Goal: Navigation & Orientation: Find specific page/section

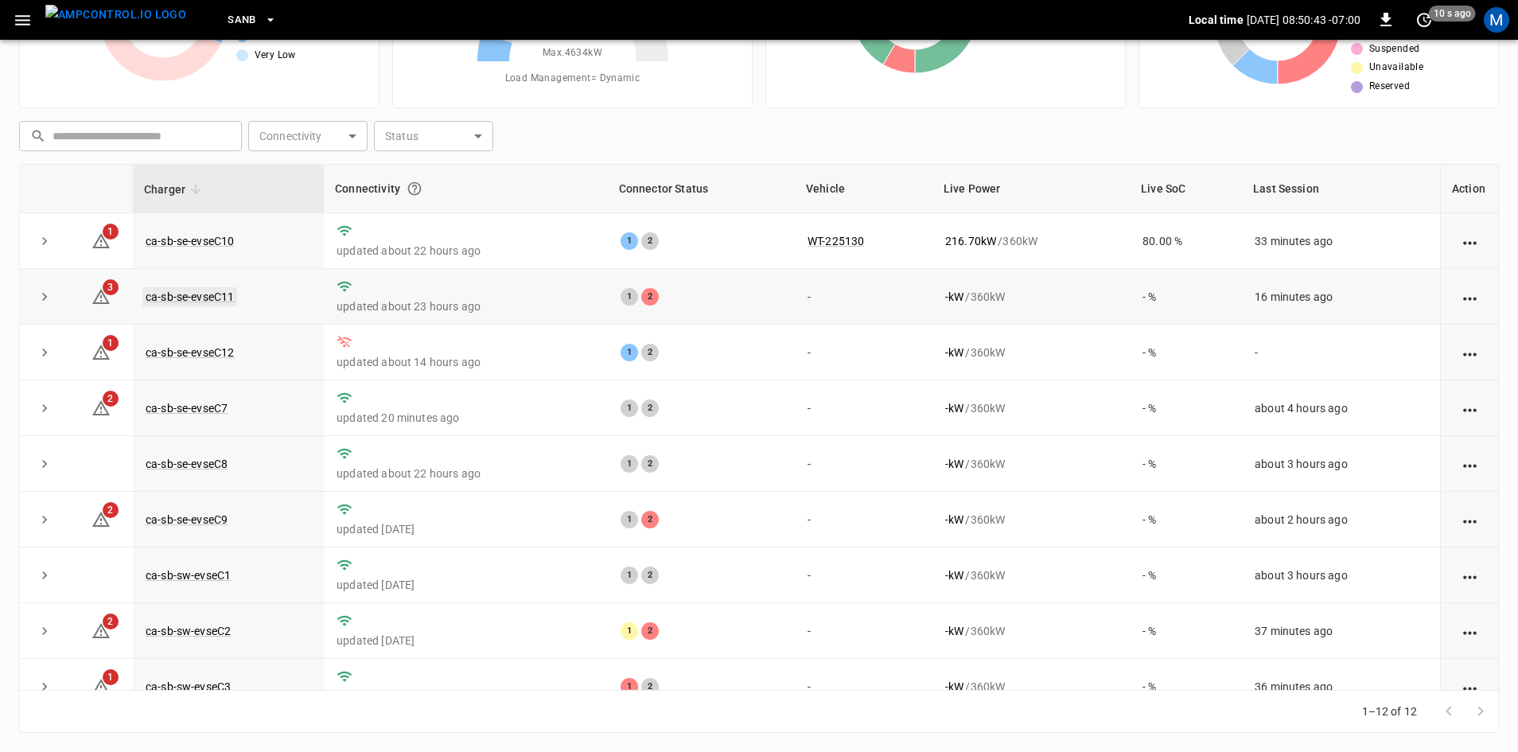
click at [208, 294] on link "ca-sb-se-evseC11" at bounding box center [189, 296] width 95 height 19
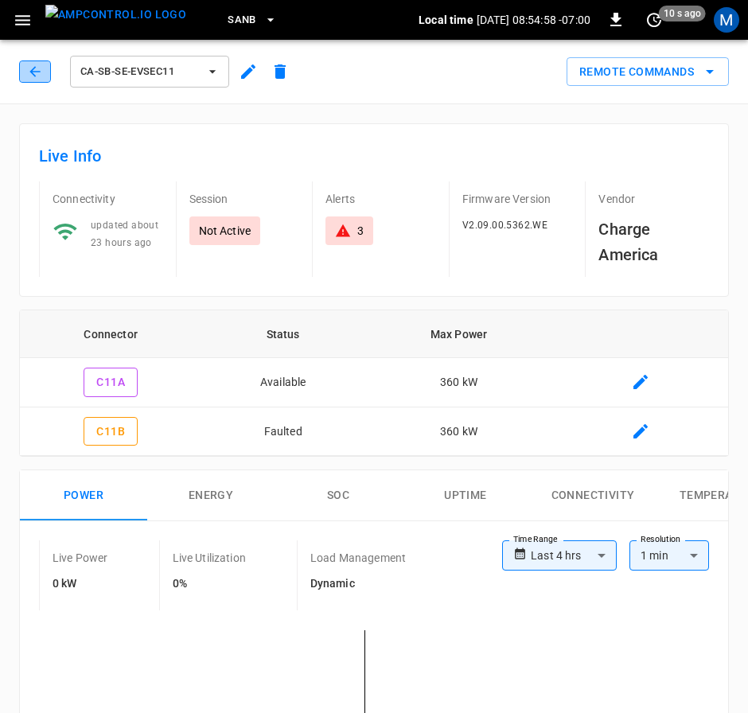
click at [21, 72] on button "button" at bounding box center [35, 71] width 32 height 22
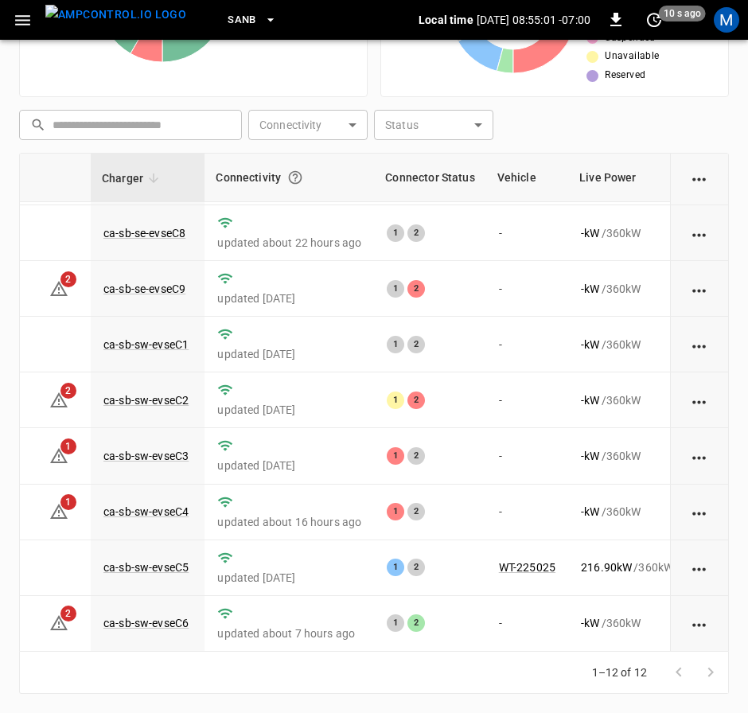
scroll to position [239, 72]
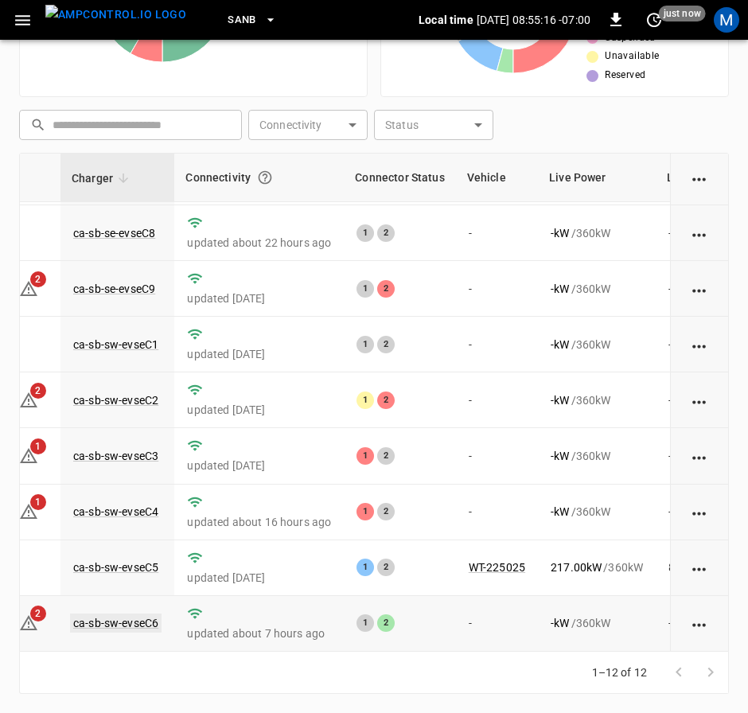
click at [122, 613] on link "ca-sb-sw-evseC6" at bounding box center [115, 622] width 91 height 19
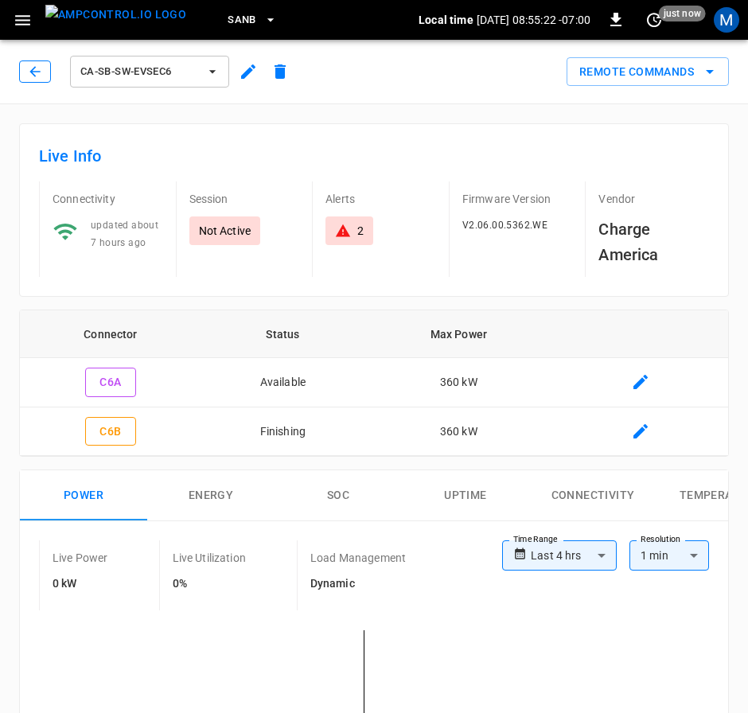
click at [32, 79] on icon "button" at bounding box center [35, 72] width 16 height 16
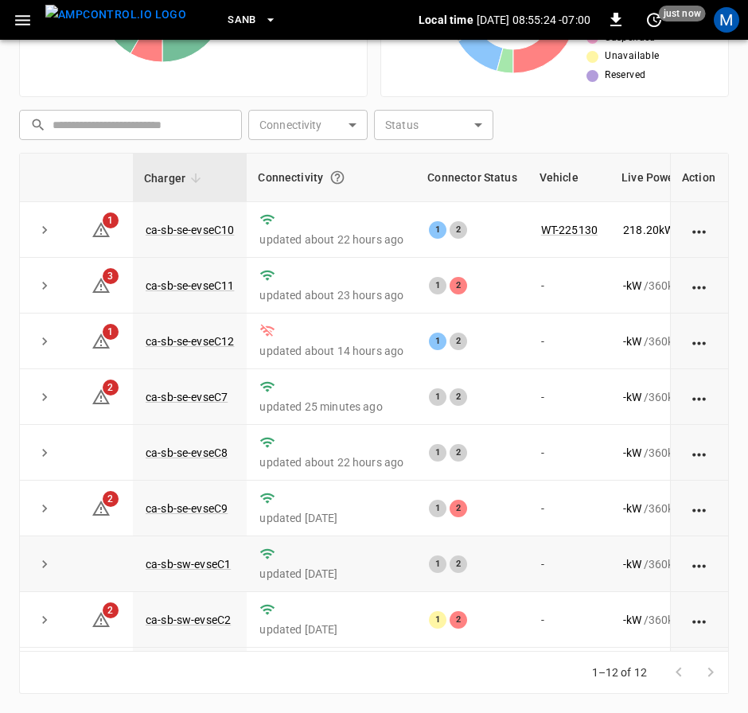
scroll to position [239, 0]
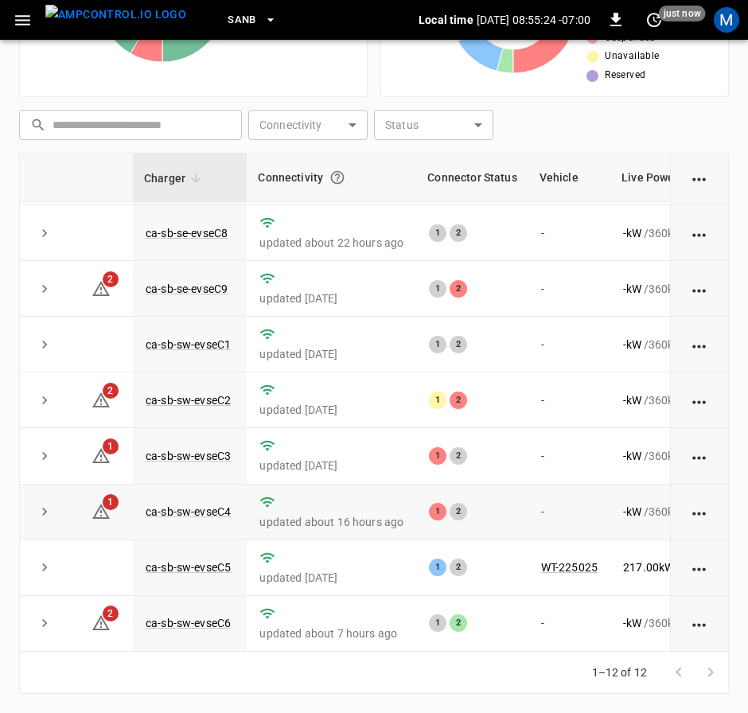
click at [198, 488] on td "ca-sb-sw-evseC4" at bounding box center [190, 512] width 114 height 56
click at [211, 502] on link "ca-sb-sw-evseC4" at bounding box center [187, 511] width 91 height 19
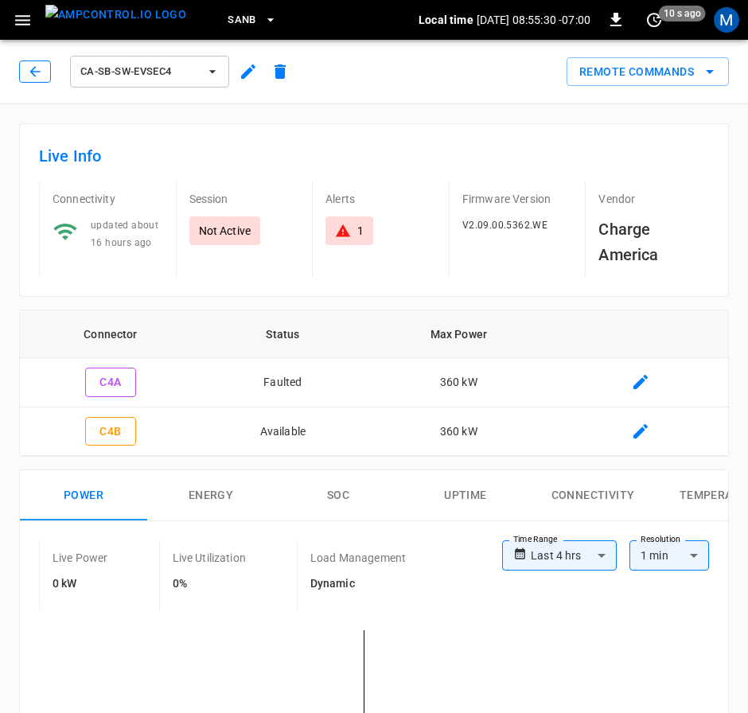
click at [36, 68] on icon "button" at bounding box center [35, 72] width 16 height 16
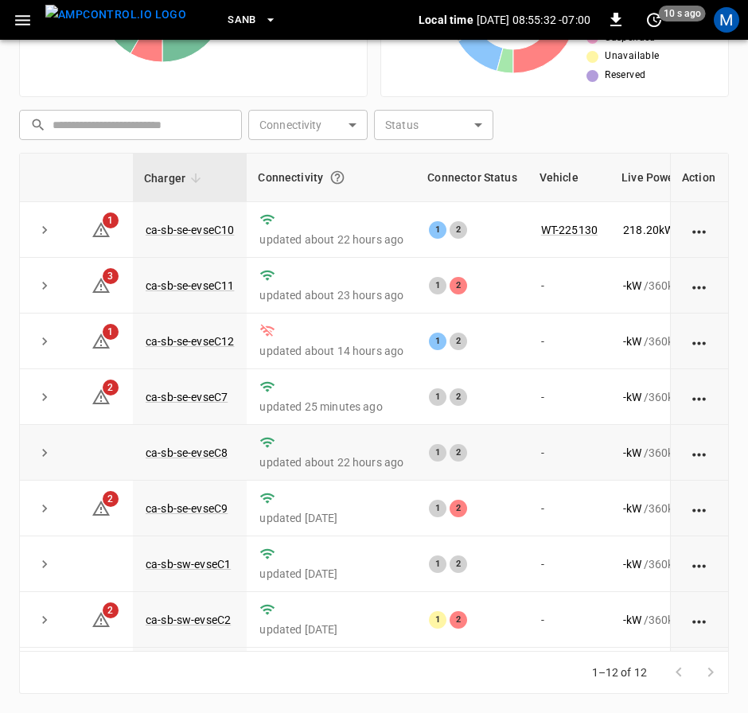
scroll to position [239, 0]
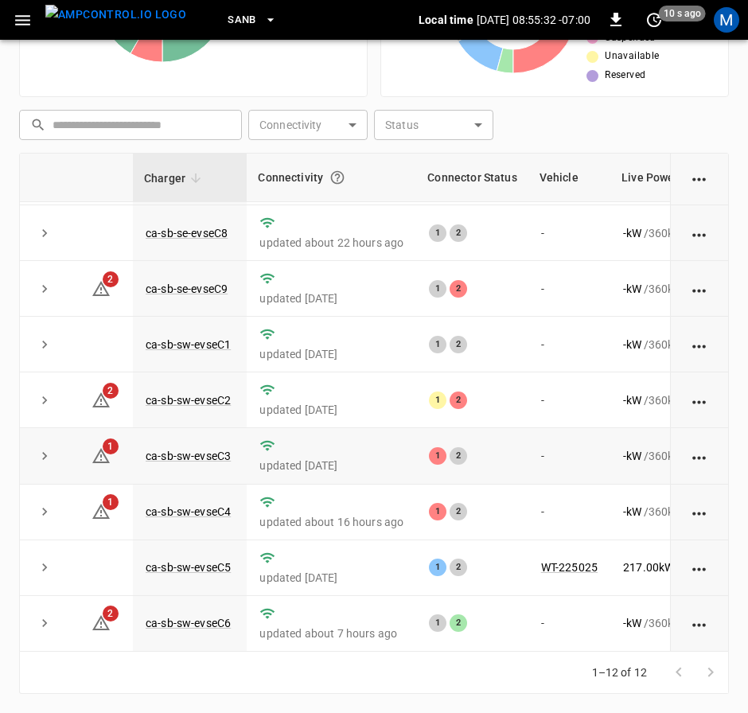
click at [178, 461] on td "ca-sb-sw-evseC3" at bounding box center [190, 456] width 114 height 56
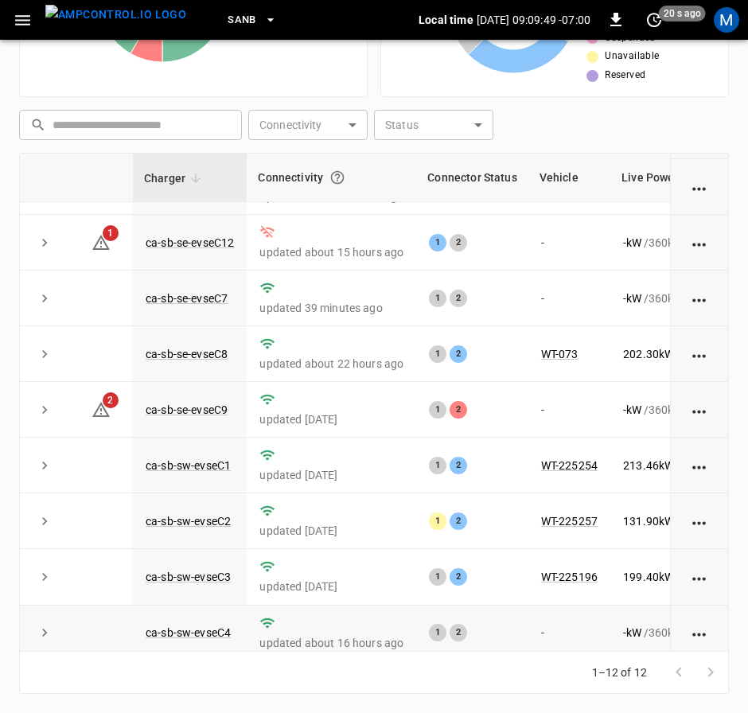
scroll to position [0, 0]
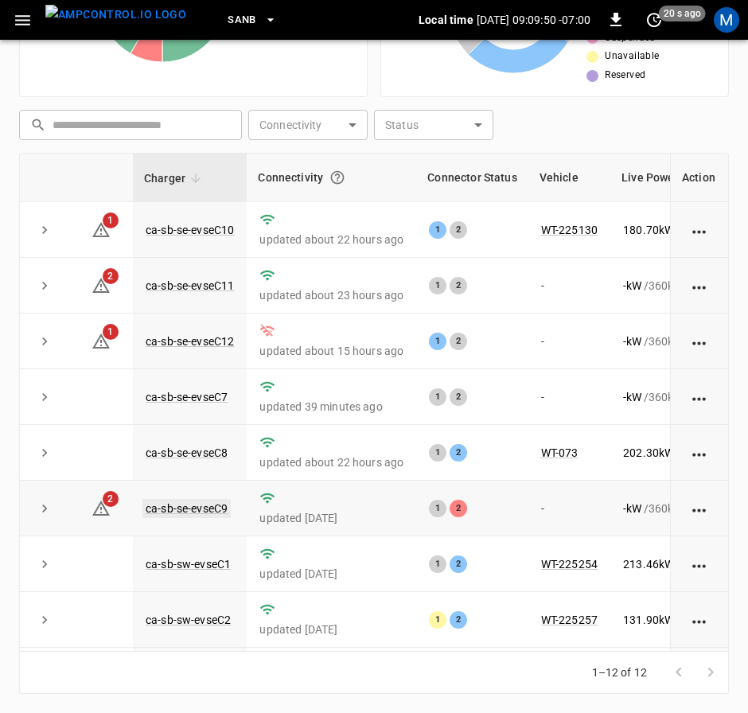
click at [216, 515] on link "ca-sb-se-evseC9" at bounding box center [186, 508] width 88 height 19
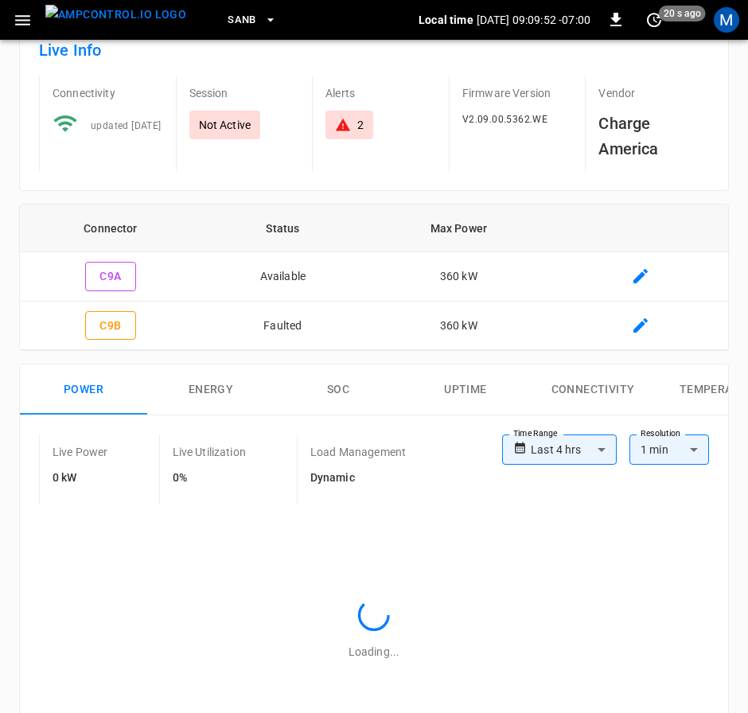
scroll to position [985, 0]
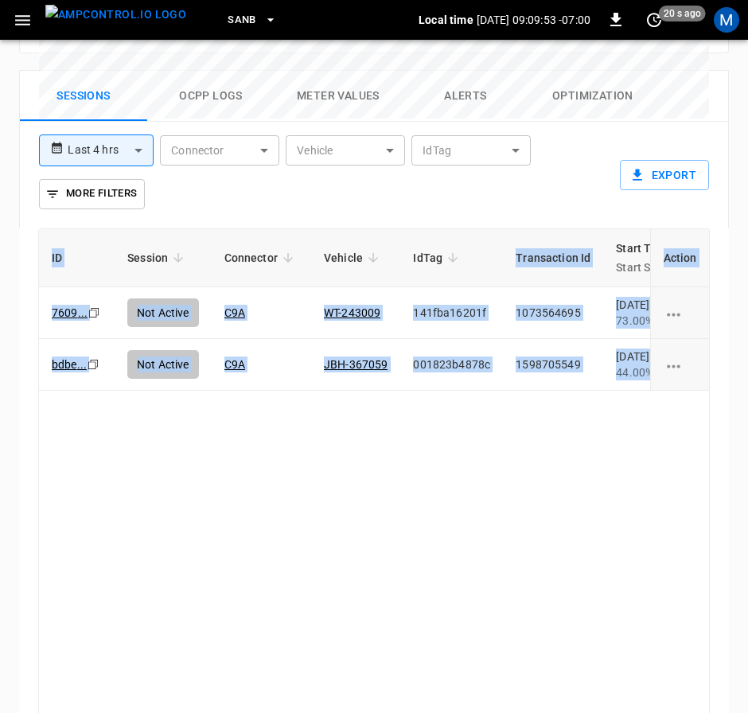
drag, startPoint x: 357, startPoint y: 653, endPoint x: 422, endPoint y: 648, distance: 64.6
click at [422, 648] on div "ID Session Connector Vehicle IdTag Transaction Id Start Time Start SoC End Time…" at bounding box center [373, 499] width 709 height 542
click at [392, 612] on div "ID Session Connector Vehicle IdTag Transaction Id Start Time Start SoC End Time…" at bounding box center [373, 477] width 671 height 499
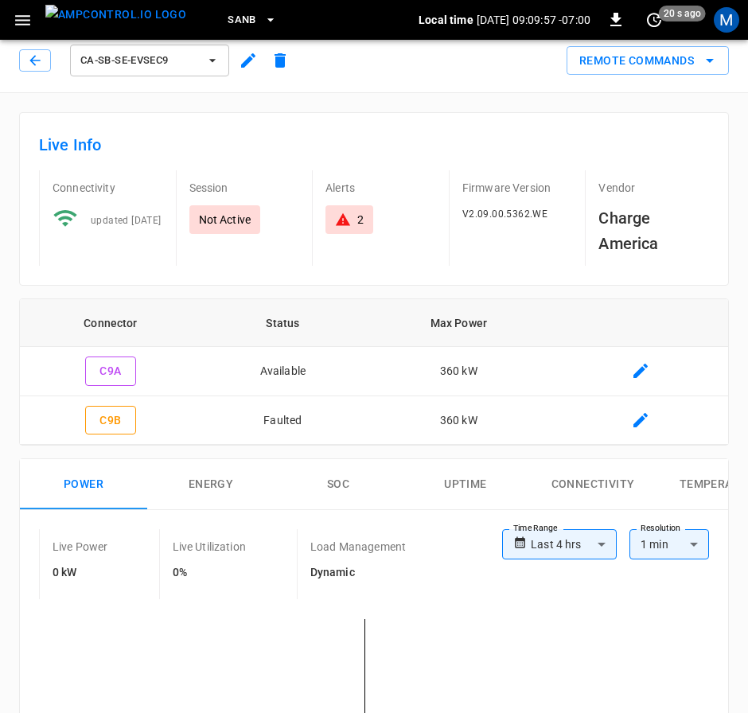
scroll to position [0, 0]
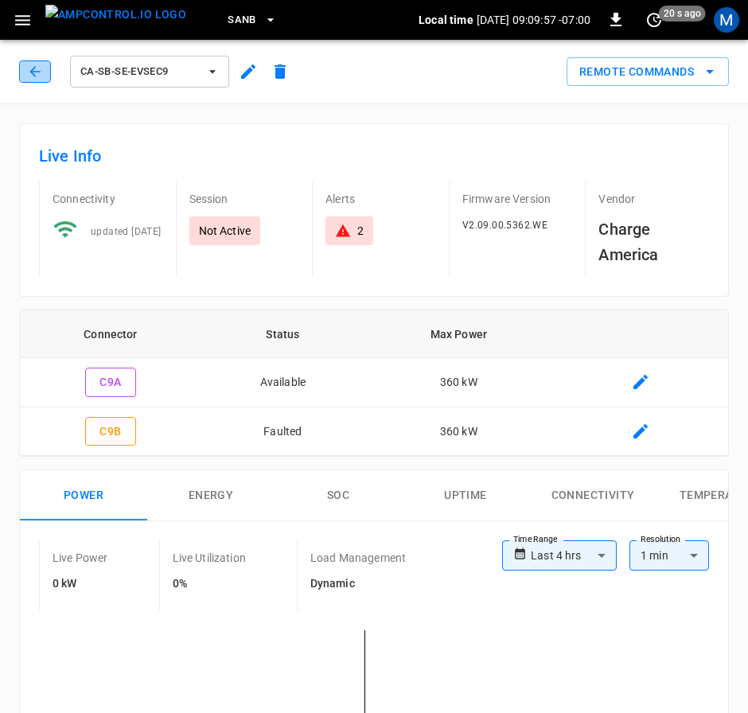
click at [39, 70] on icon "button" at bounding box center [35, 72] width 16 height 16
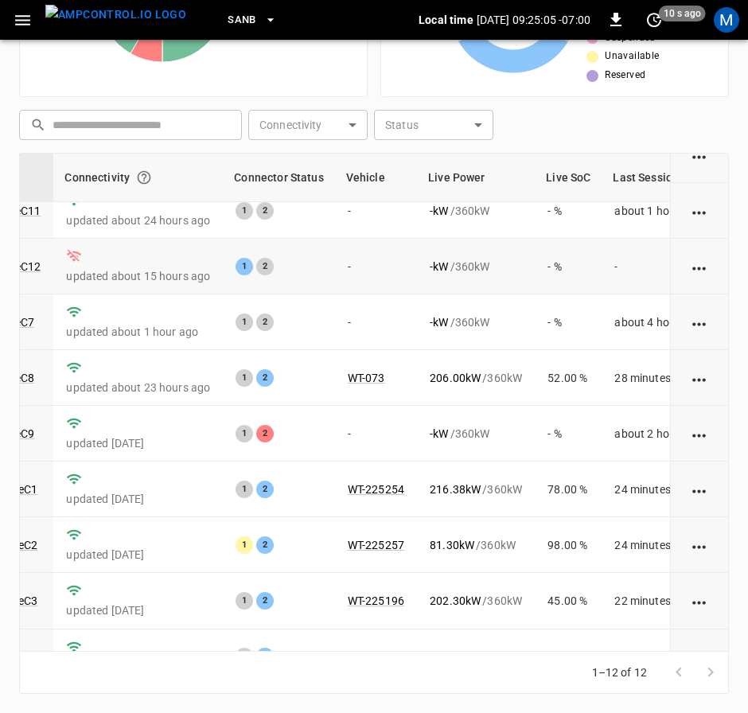
scroll to position [0, 193]
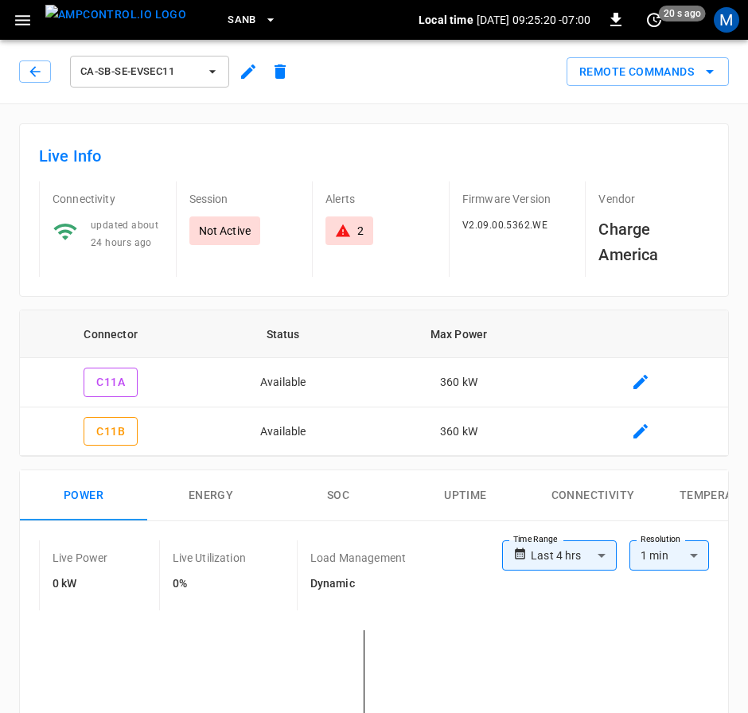
click at [40, 84] on div "ca-sb-se-evseC11" at bounding box center [157, 71] width 277 height 38
click at [41, 82] on button "button" at bounding box center [35, 71] width 32 height 22
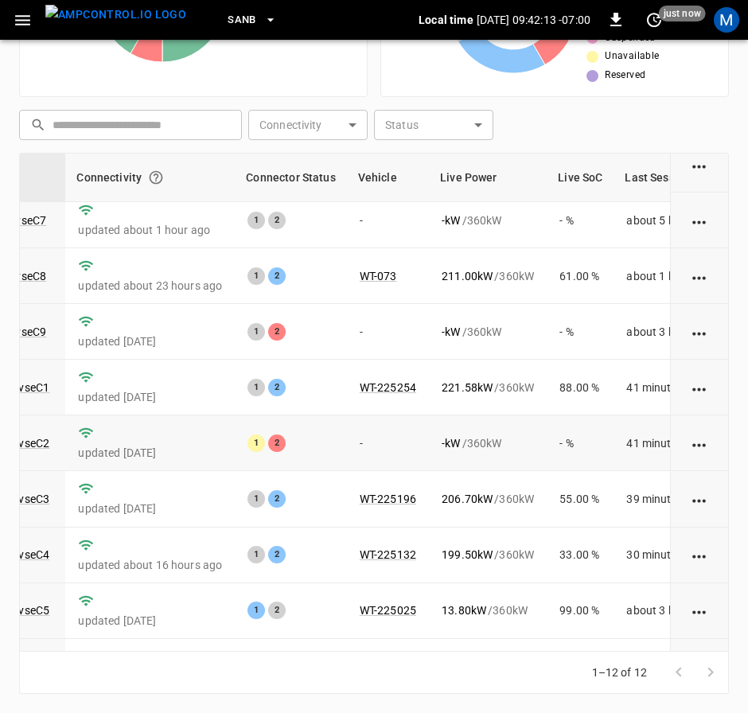
scroll to position [239, 181]
